Goal: Information Seeking & Learning: Find specific page/section

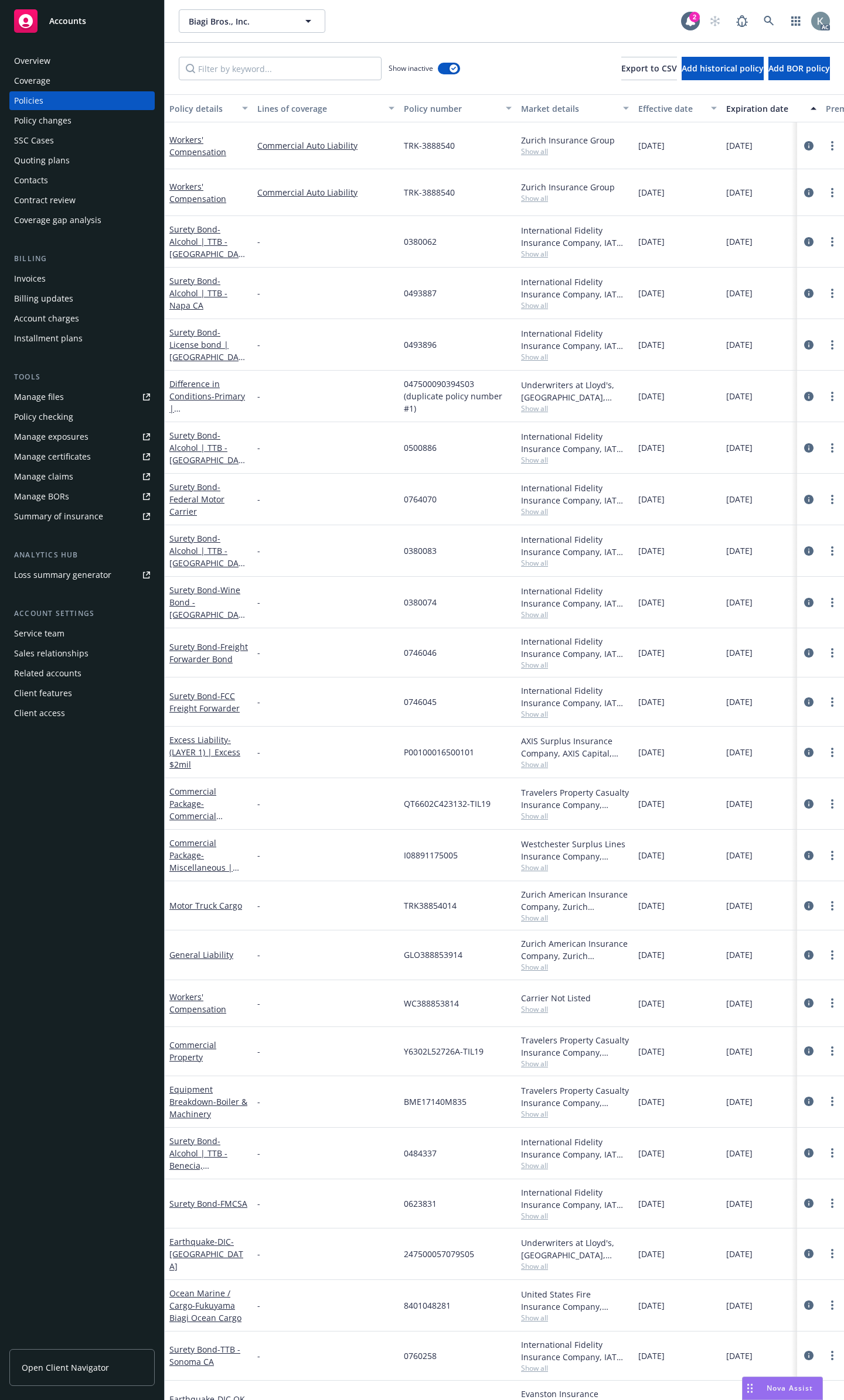
click at [361, 67] on input "Filter by keyword..." at bounding box center [280, 69] width 203 height 24
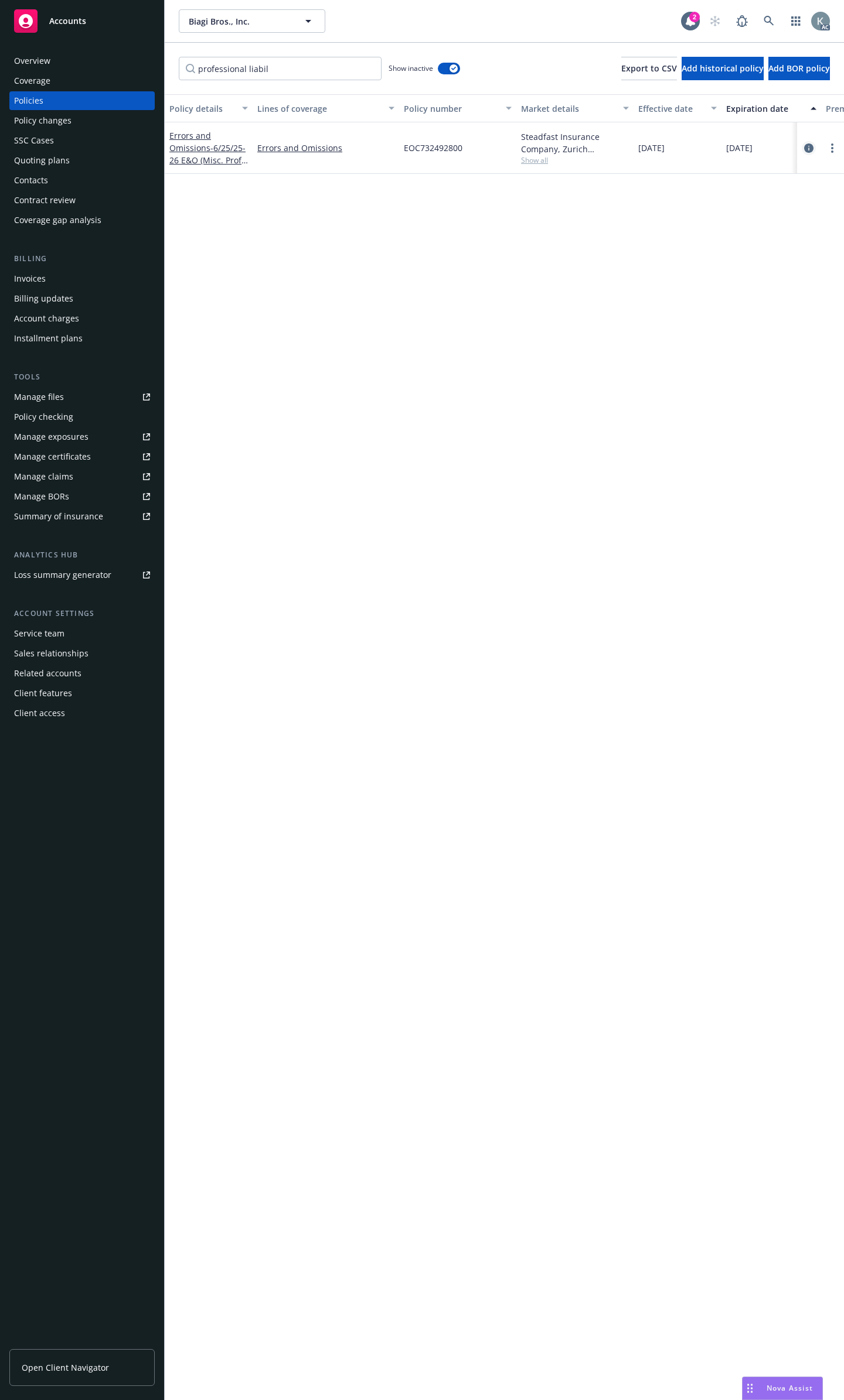
type input "professional liabil"
click at [805, 144] on icon "circleInformation" at bounding box center [809, 148] width 9 height 9
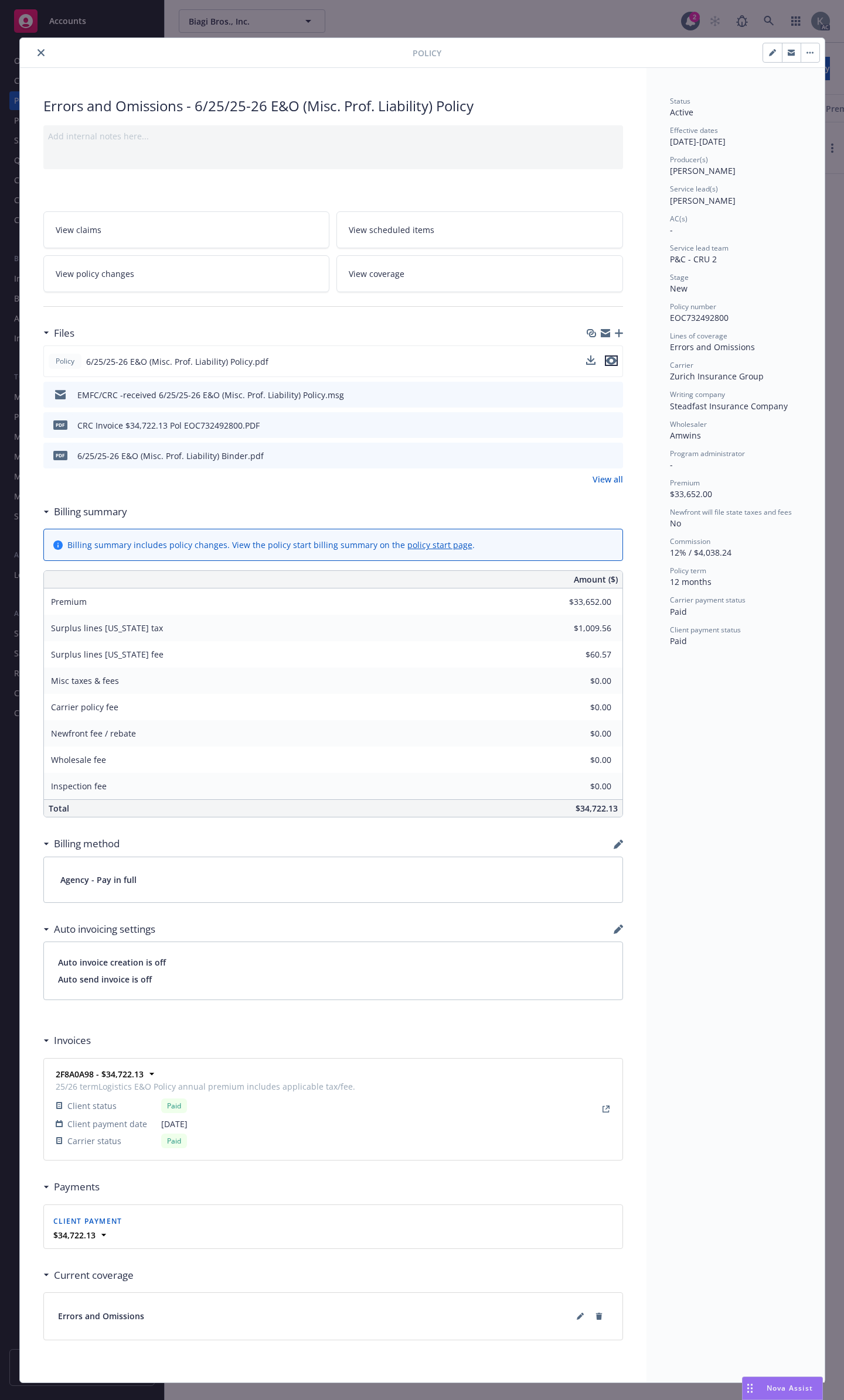
click at [609, 357] on icon "preview file" at bounding box center [611, 361] width 11 height 8
click at [39, 52] on icon "close" at bounding box center [41, 53] width 7 height 7
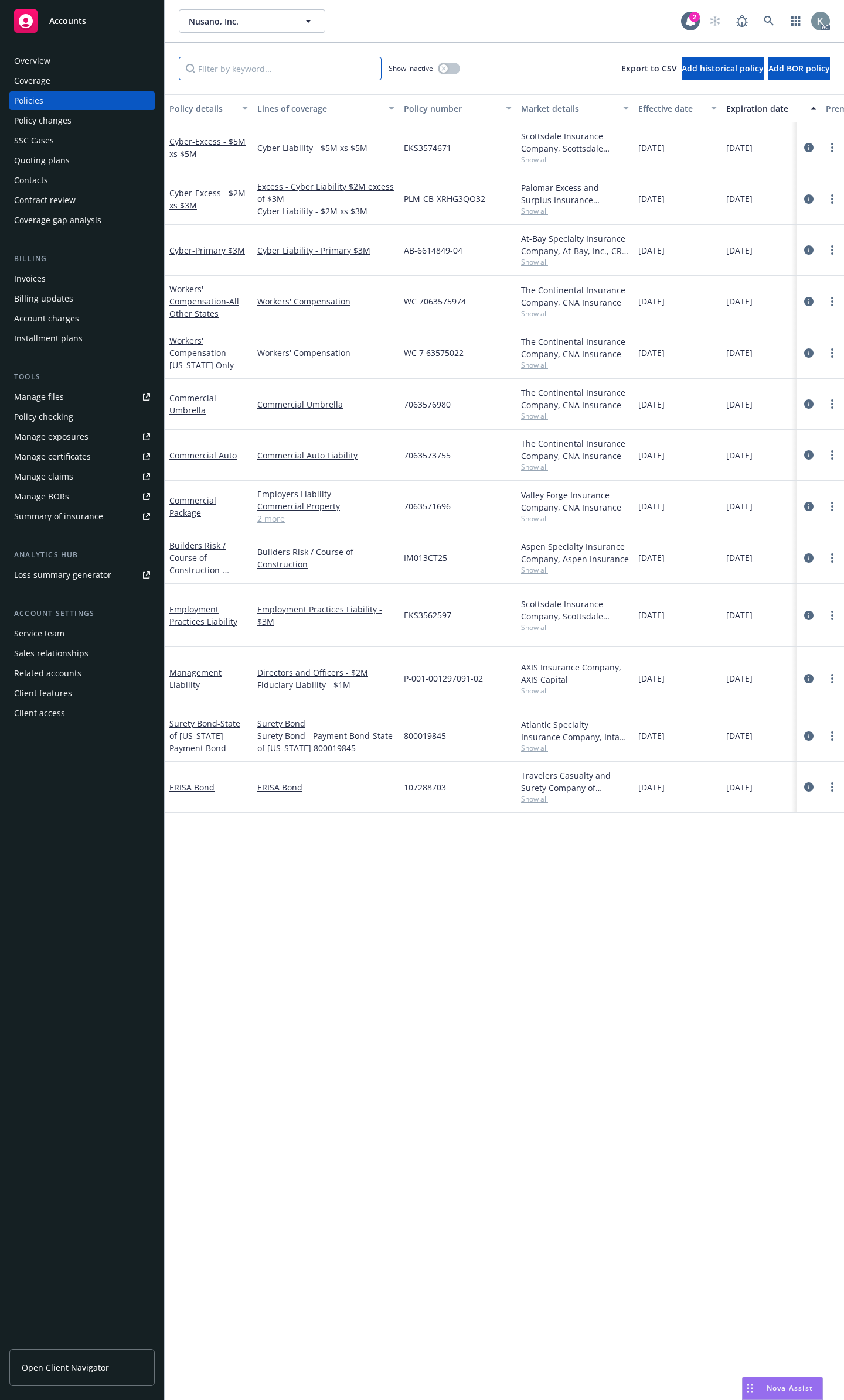
click at [336, 64] on input "Filter by keyword..." at bounding box center [280, 69] width 203 height 24
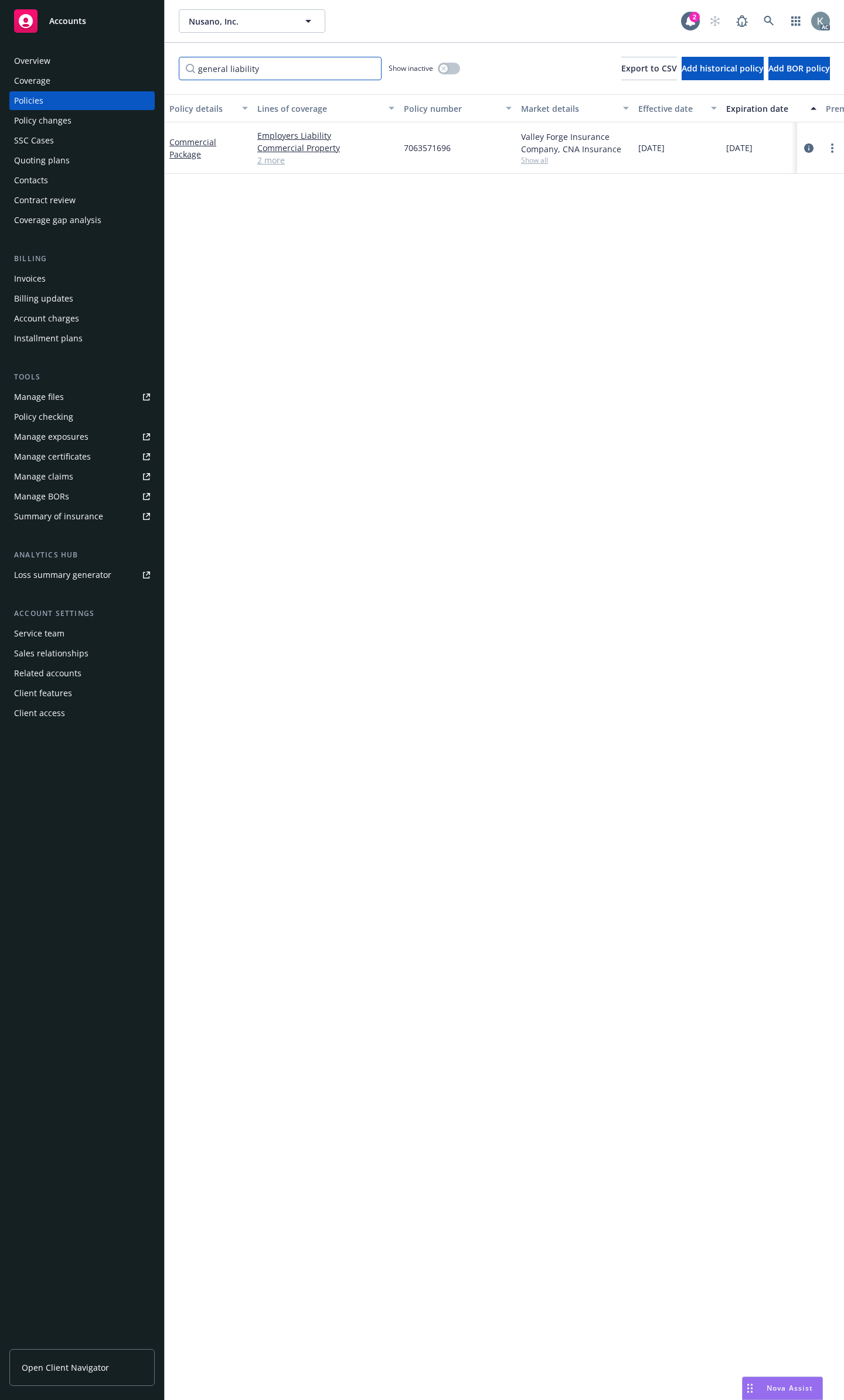
type input "general liability"
click at [806, 144] on icon "circleInformation" at bounding box center [809, 148] width 9 height 9
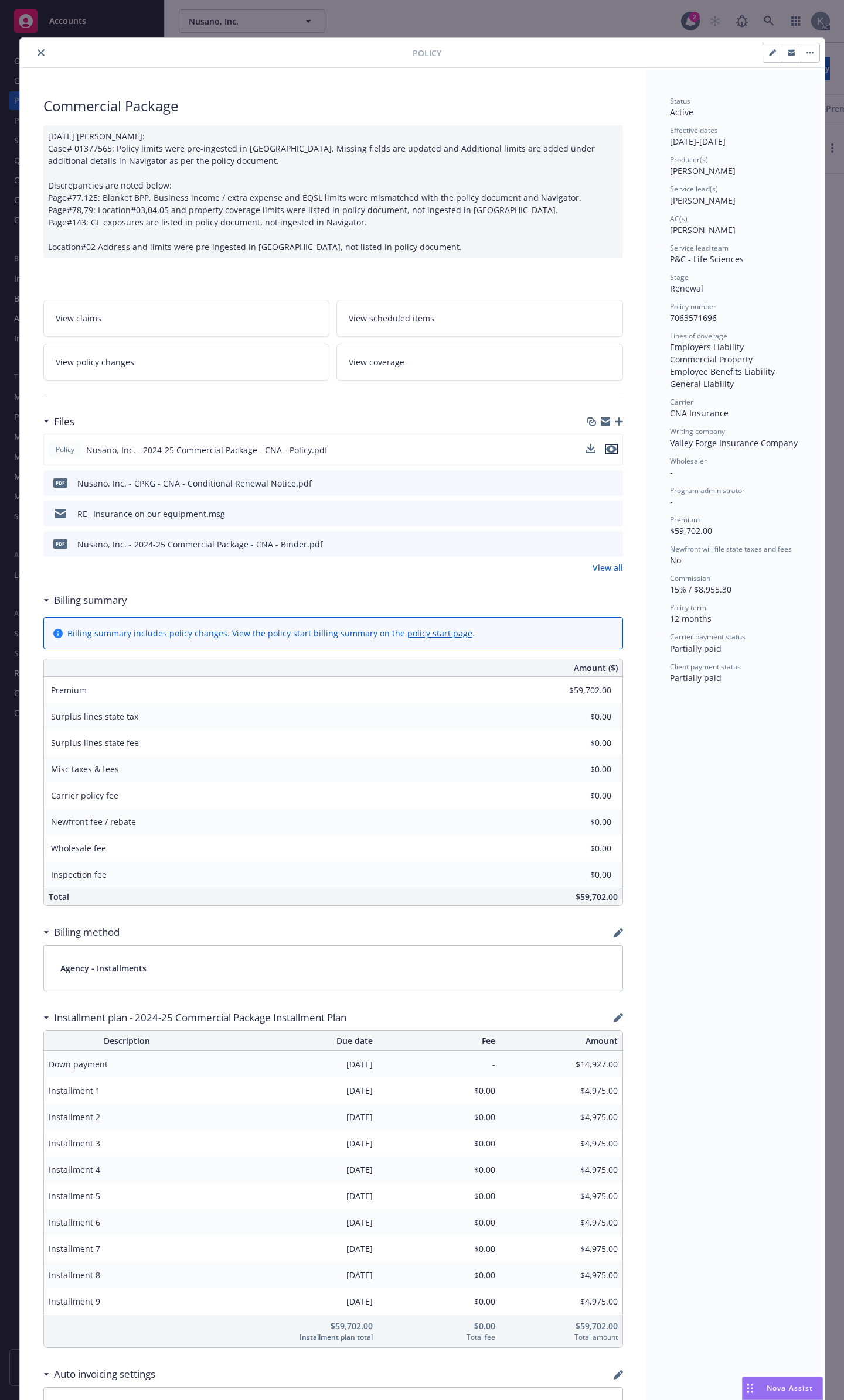
click at [606, 445] on icon "preview file" at bounding box center [611, 449] width 11 height 8
click at [37, 54] on icon "close" at bounding box center [41, 53] width 7 height 7
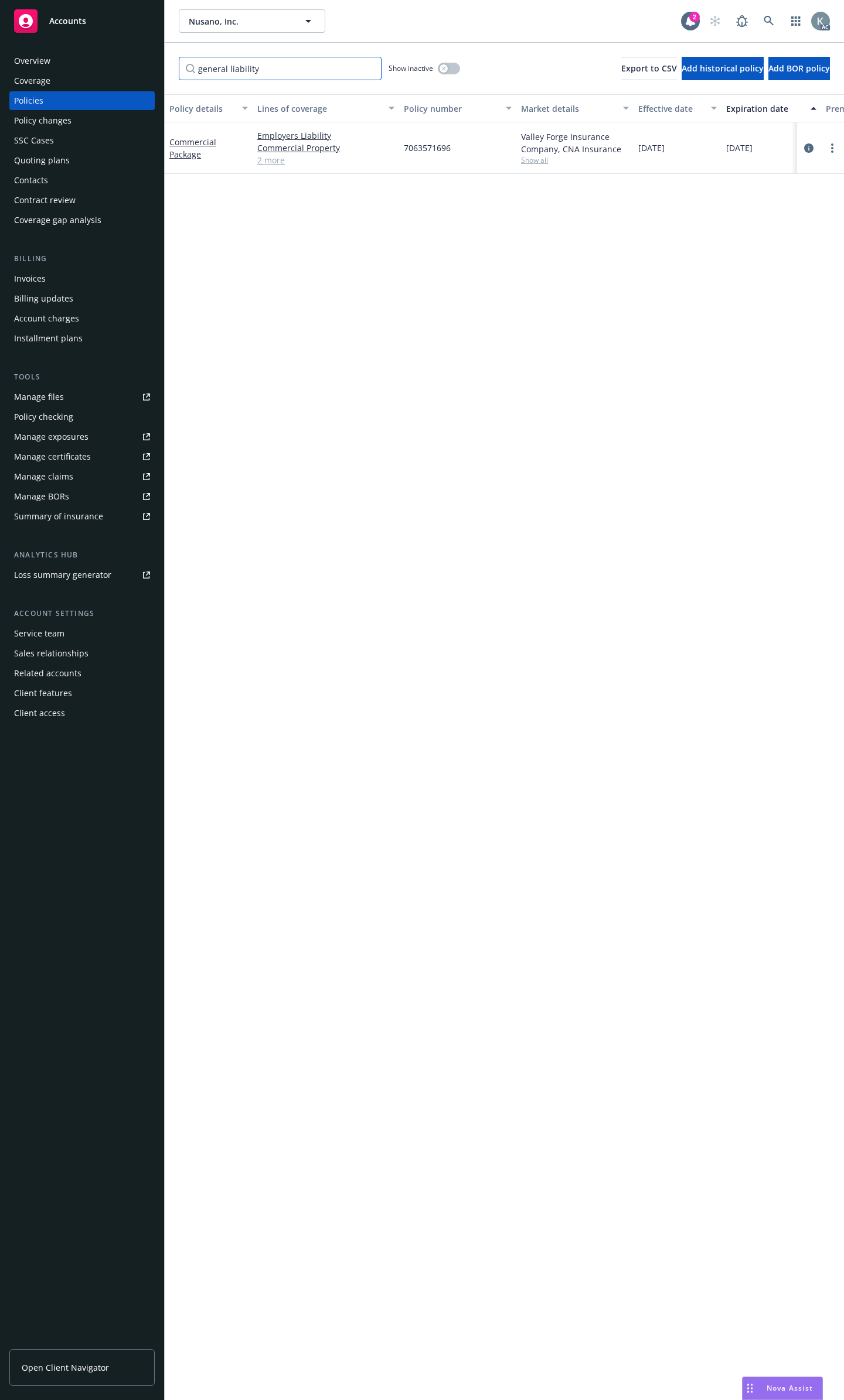
click at [367, 64] on input "general liability" at bounding box center [280, 69] width 203 height 24
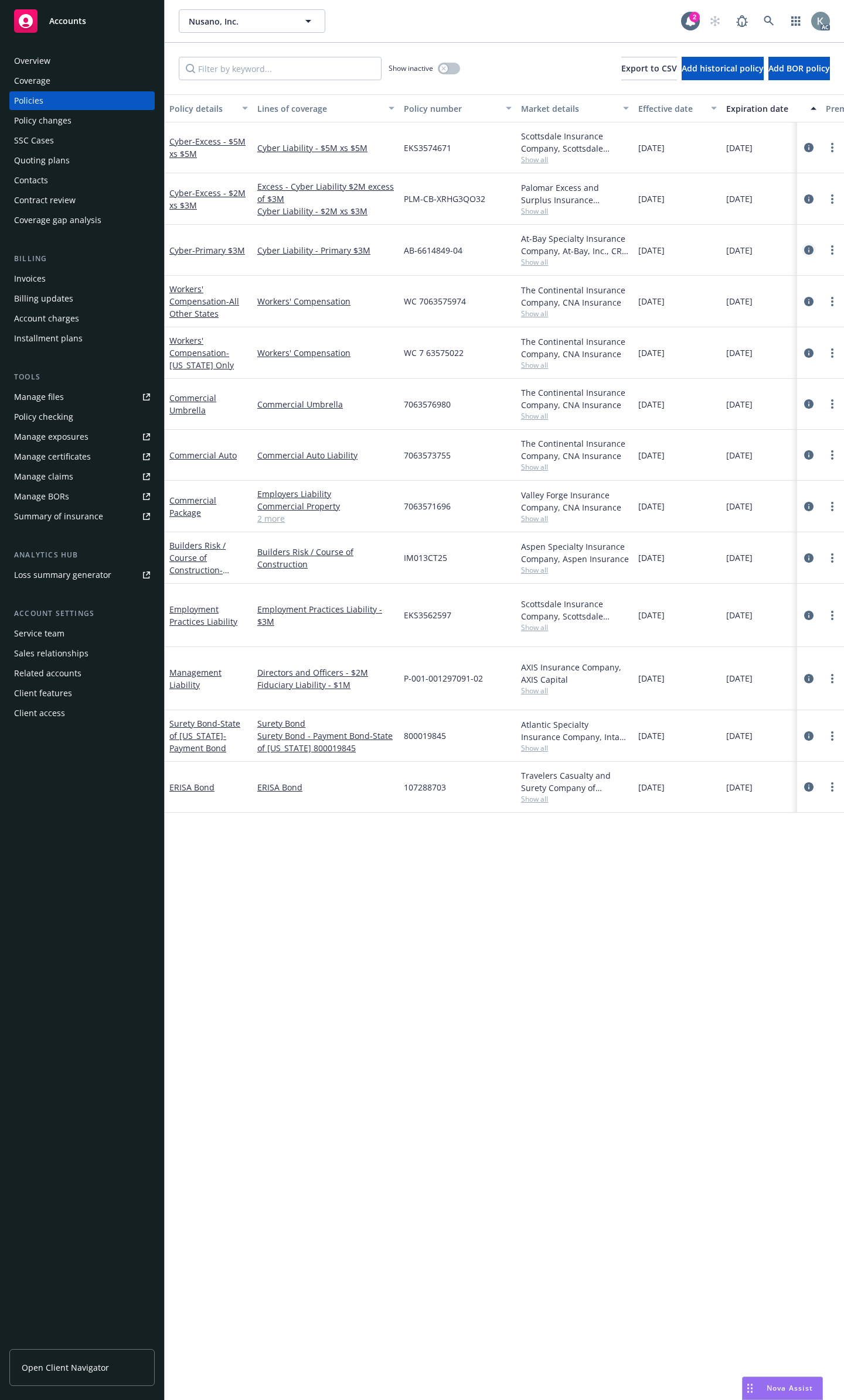
click at [810, 245] on icon "circleInformation" at bounding box center [809, 250] width 9 height 9
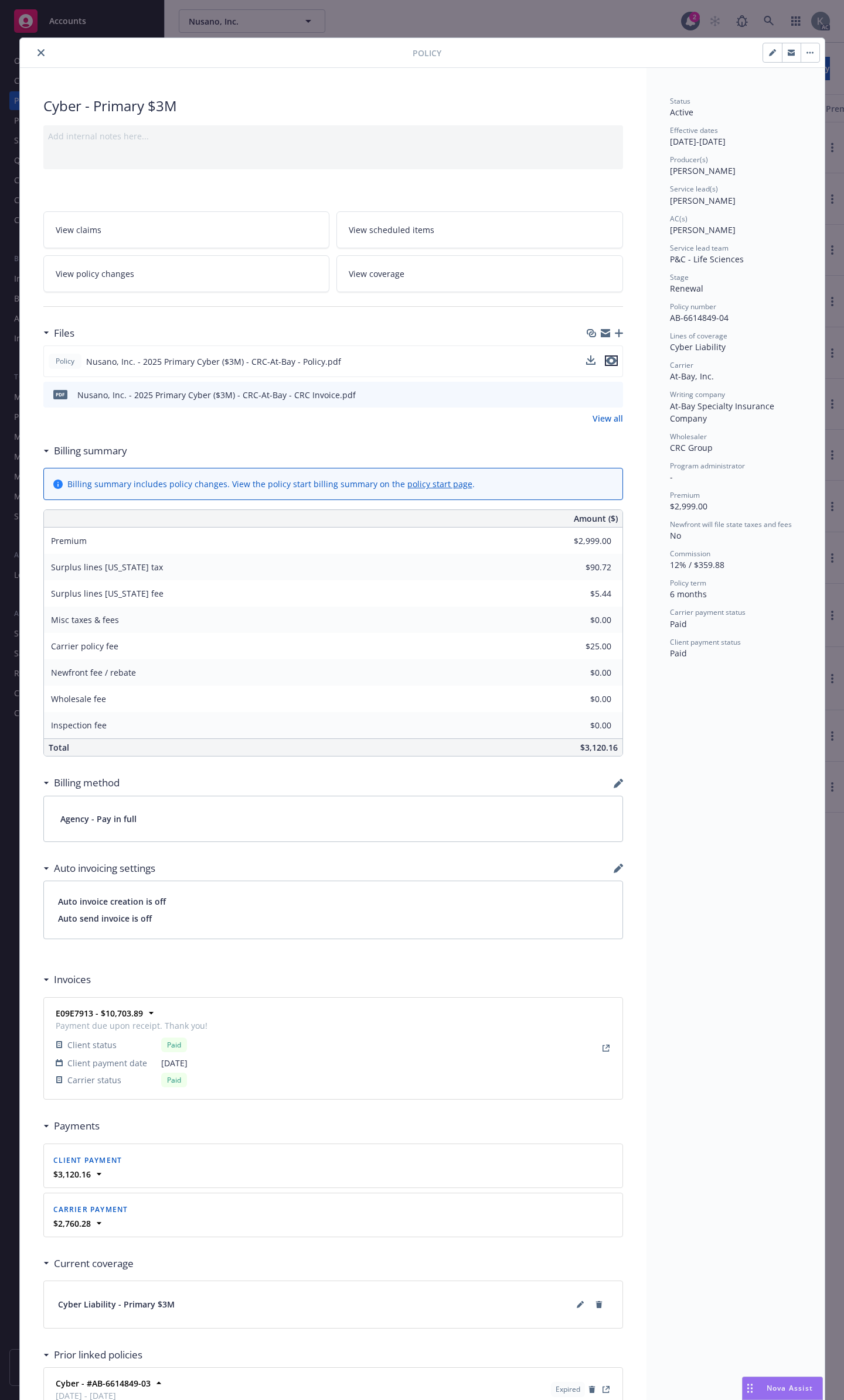
click at [608, 357] on icon "preview file" at bounding box center [611, 361] width 11 height 8
